Goal: Task Accomplishment & Management: Manage account settings

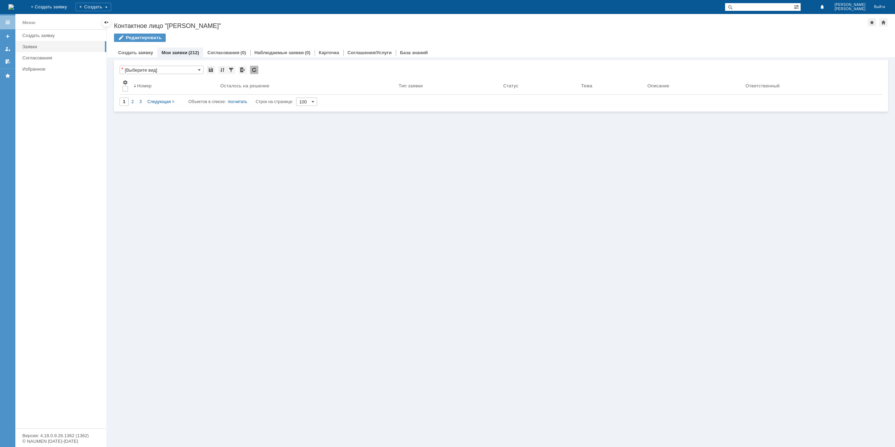
click at [182, 51] on link "Мои заявки" at bounding box center [174, 52] width 26 height 5
click at [32, 48] on div "Заявки" at bounding box center [62, 46] width 80 height 5
click at [34, 45] on div "Заявки" at bounding box center [62, 46] width 80 height 5
click at [41, 39] on link "Создать заявку" at bounding box center [62, 35] width 85 height 11
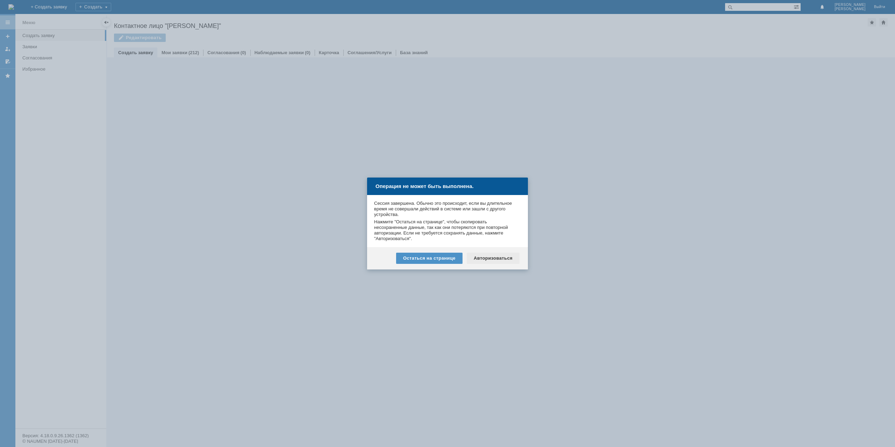
click at [494, 262] on div "Авторизоваться" at bounding box center [493, 258] width 53 height 11
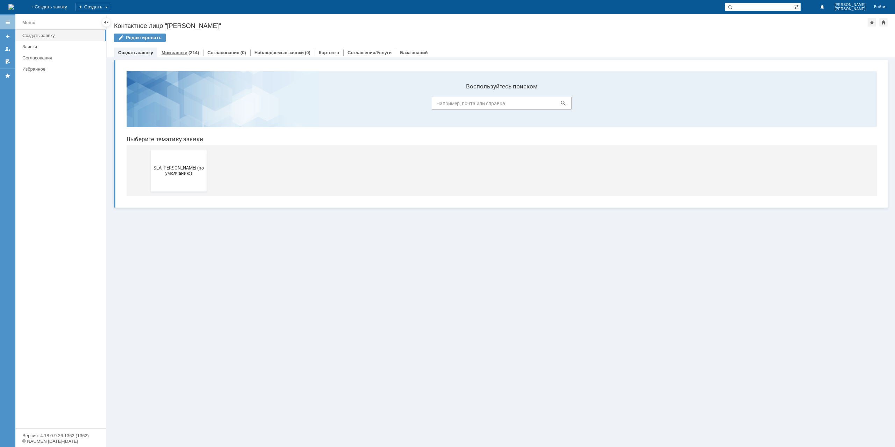
click at [188, 51] on div "(214)" at bounding box center [193, 52] width 10 height 5
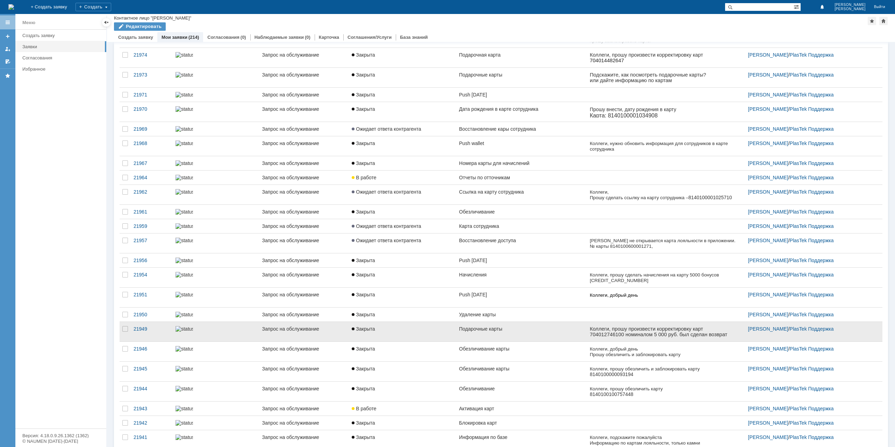
click at [477, 341] on link "Подарочные карты" at bounding box center [521, 332] width 131 height 20
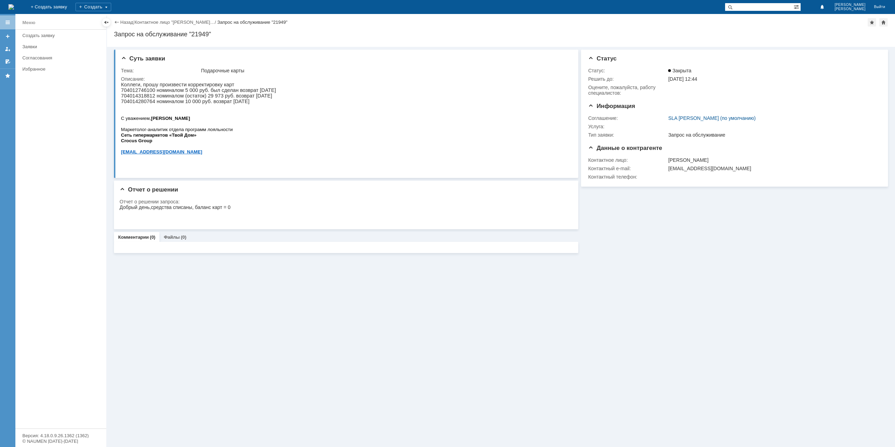
click at [127, 26] on div "Назад | Контактное лицо "[PERSON_NAME]… / Запрос на обслуживание "21949"" at bounding box center [501, 22] width 774 height 8
click at [128, 24] on link "Назад" at bounding box center [126, 22] width 13 height 5
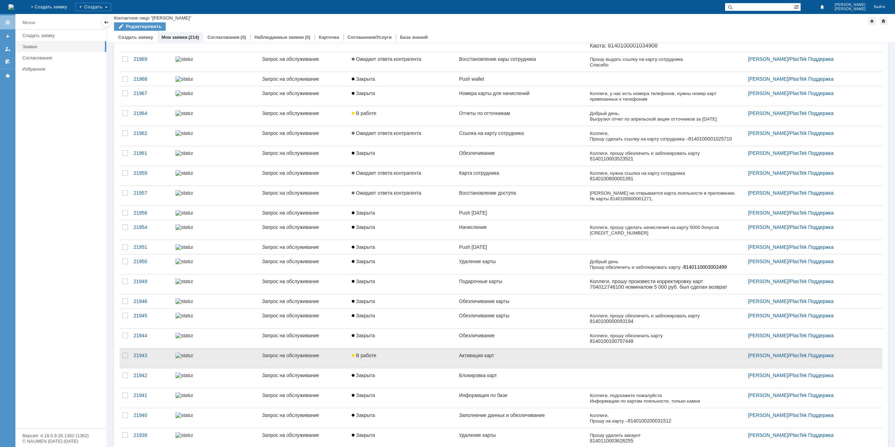
click at [490, 368] on link "Активация карт" at bounding box center [521, 358] width 131 height 20
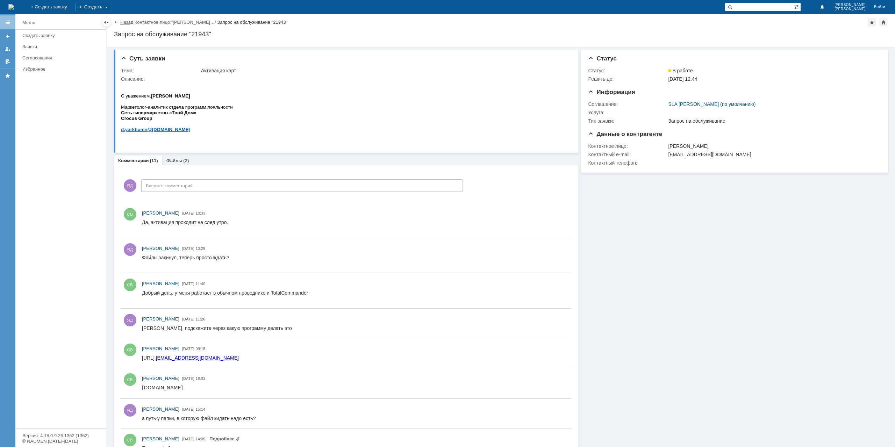
click at [129, 19] on div "Назад | Контактное лицо "[PERSON_NAME]… / Запрос на обслуживание "21943"" at bounding box center [501, 22] width 774 height 8
click at [129, 22] on link "Назад" at bounding box center [126, 22] width 13 height 5
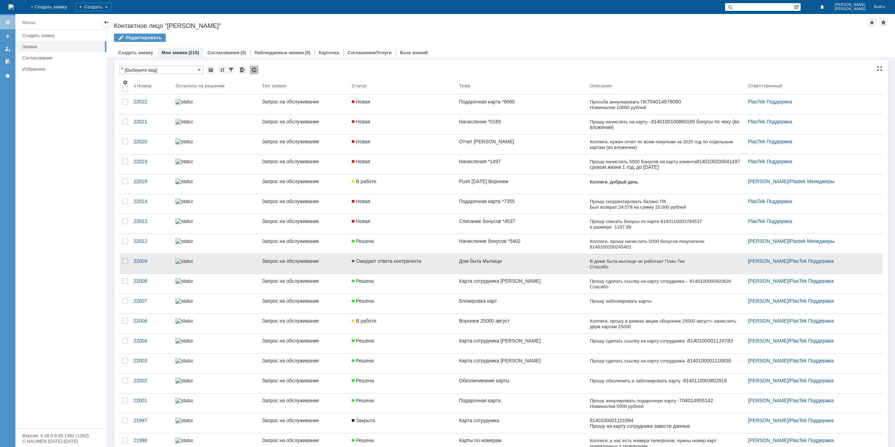
click at [510, 263] on link "Дом быта Мытищи" at bounding box center [521, 264] width 131 height 20
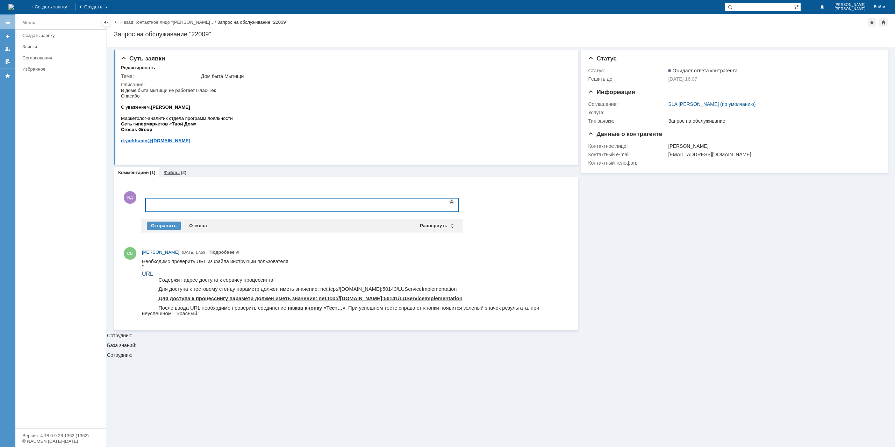
click at [182, 178] on div "Комментарии Добавить комментарий ЯД Добавление комментария Внимание! Основные п…" at bounding box center [346, 253] width 464 height 153
click at [182, 175] on div "Файлы (2)" at bounding box center [174, 172] width 31 height 10
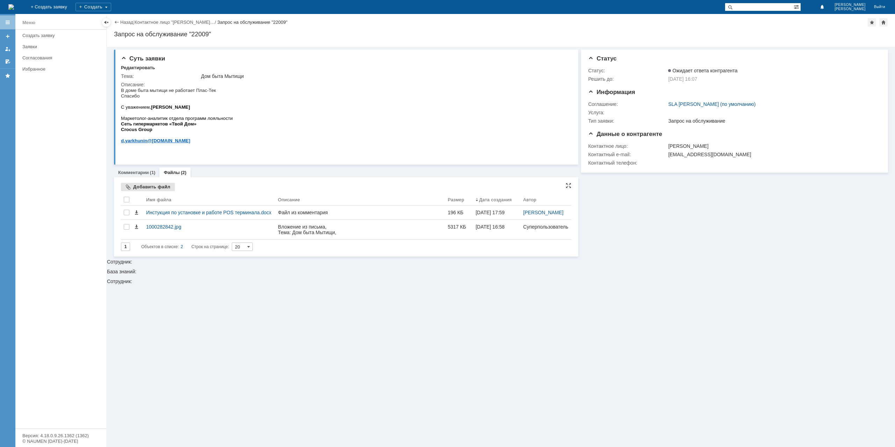
click at [154, 188] on div "Добавить файл" at bounding box center [148, 187] width 54 height 8
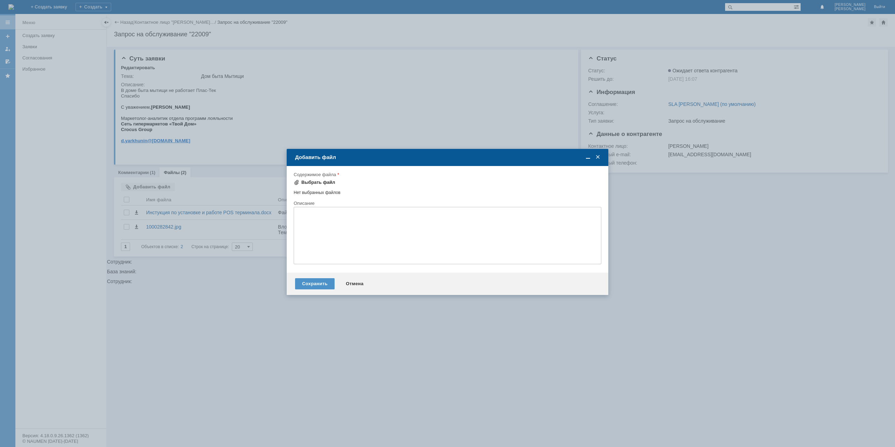
click at [310, 183] on div "Выбрать файл" at bounding box center [318, 183] width 34 height 6
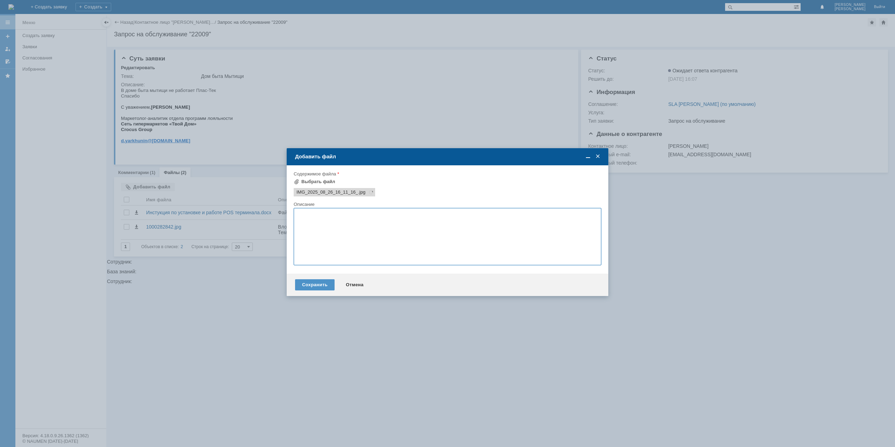
click at [322, 223] on textarea at bounding box center [448, 236] width 308 height 57
type textarea "С"
click at [310, 283] on div "Сохранить" at bounding box center [314, 284] width 39 height 11
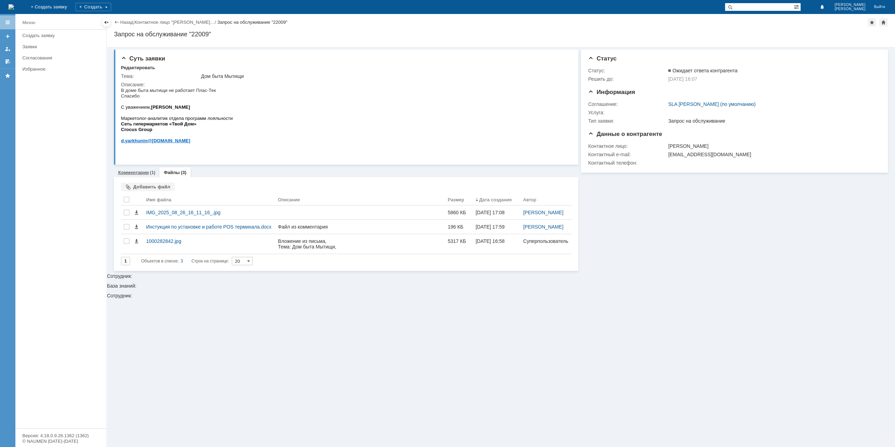
click at [135, 172] on link "Комментарии" at bounding box center [133, 172] width 31 height 5
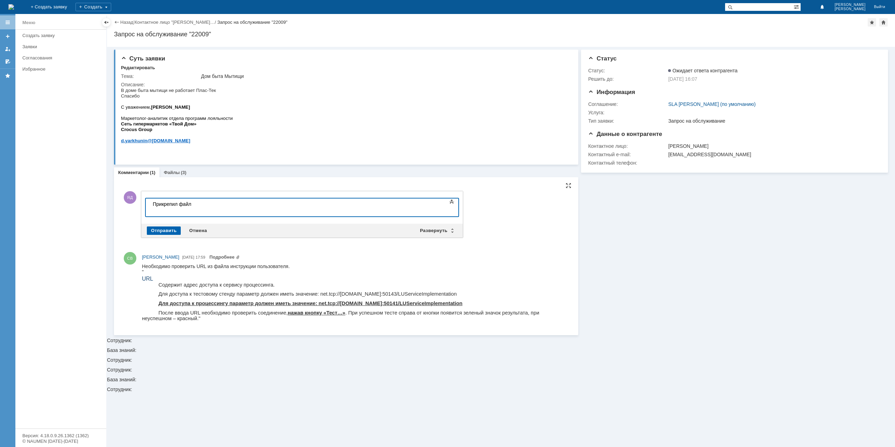
click at [164, 229] on div "Отправить" at bounding box center [164, 230] width 34 height 8
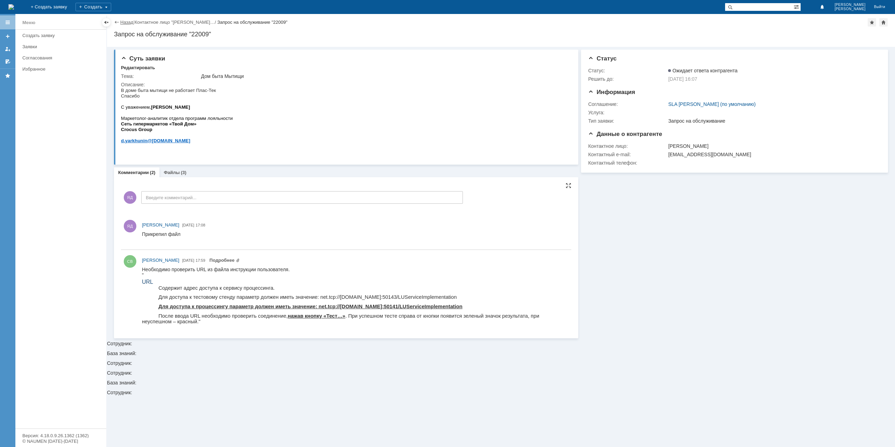
click at [128, 23] on link "Назад" at bounding box center [126, 22] width 13 height 5
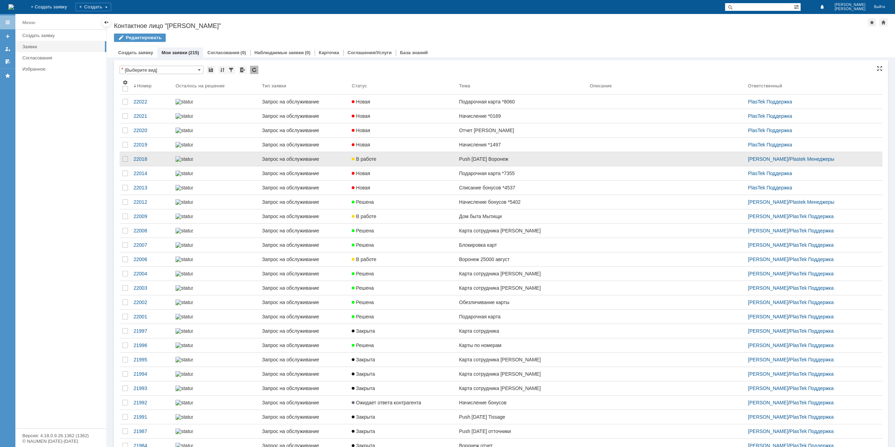
click at [489, 166] on link "Push [DATE] Воронеж" at bounding box center [521, 159] width 131 height 14
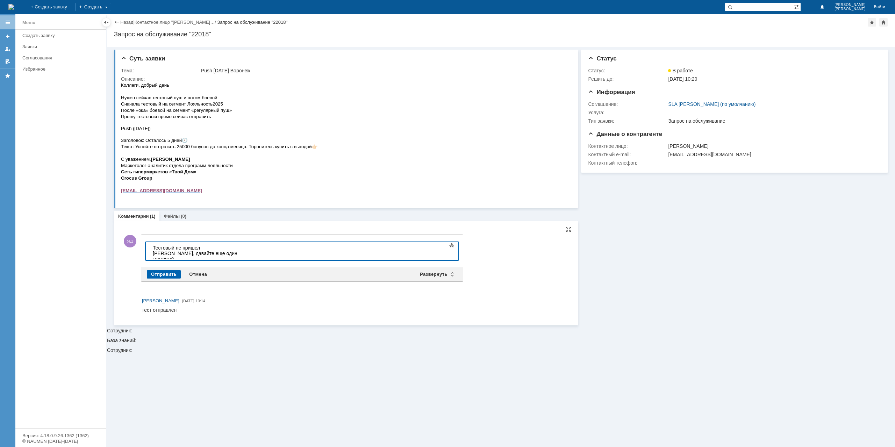
click at [164, 273] on div "Отправить" at bounding box center [164, 274] width 34 height 8
